Goal: Task Accomplishment & Management: Manage account settings

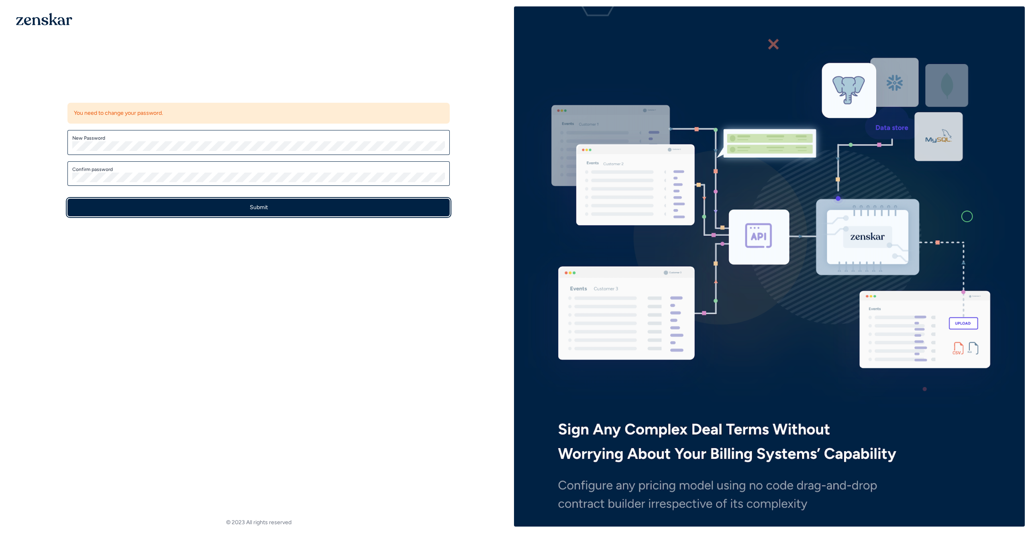
click at [263, 208] on button "Submit" at bounding box center [258, 208] width 382 height 18
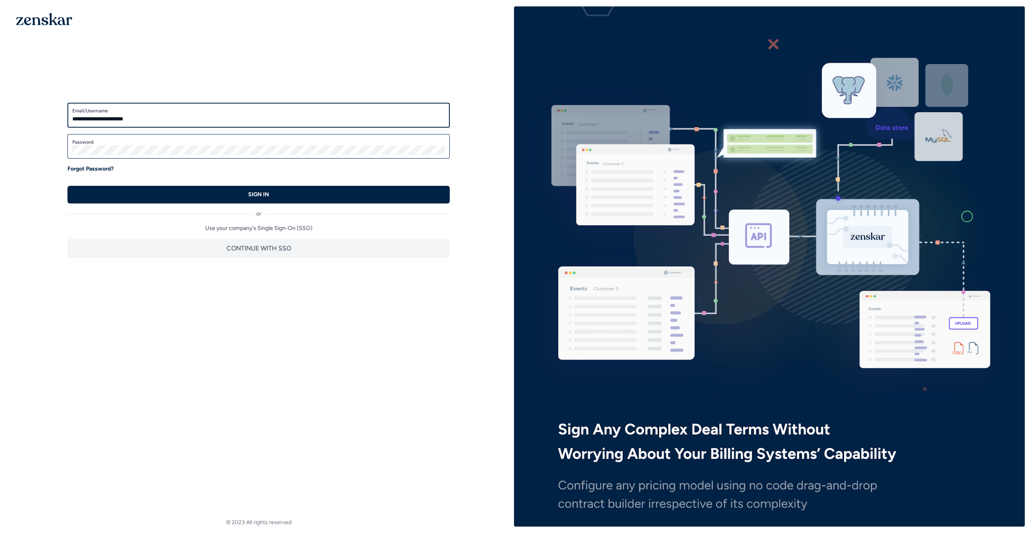
type input "**********"
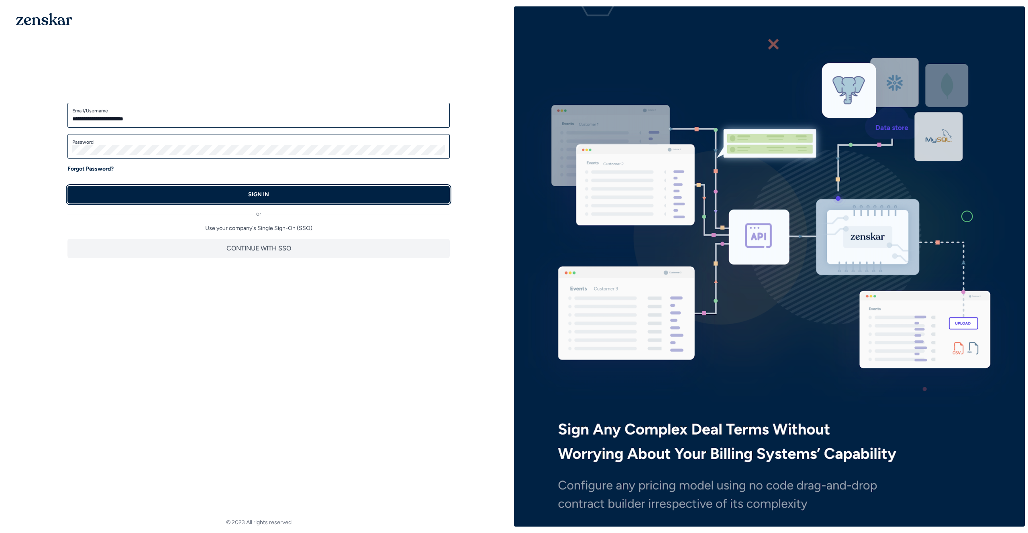
click at [144, 196] on button "SIGN IN" at bounding box center [258, 195] width 382 height 18
